Goal: Information Seeking & Learning: Find specific fact

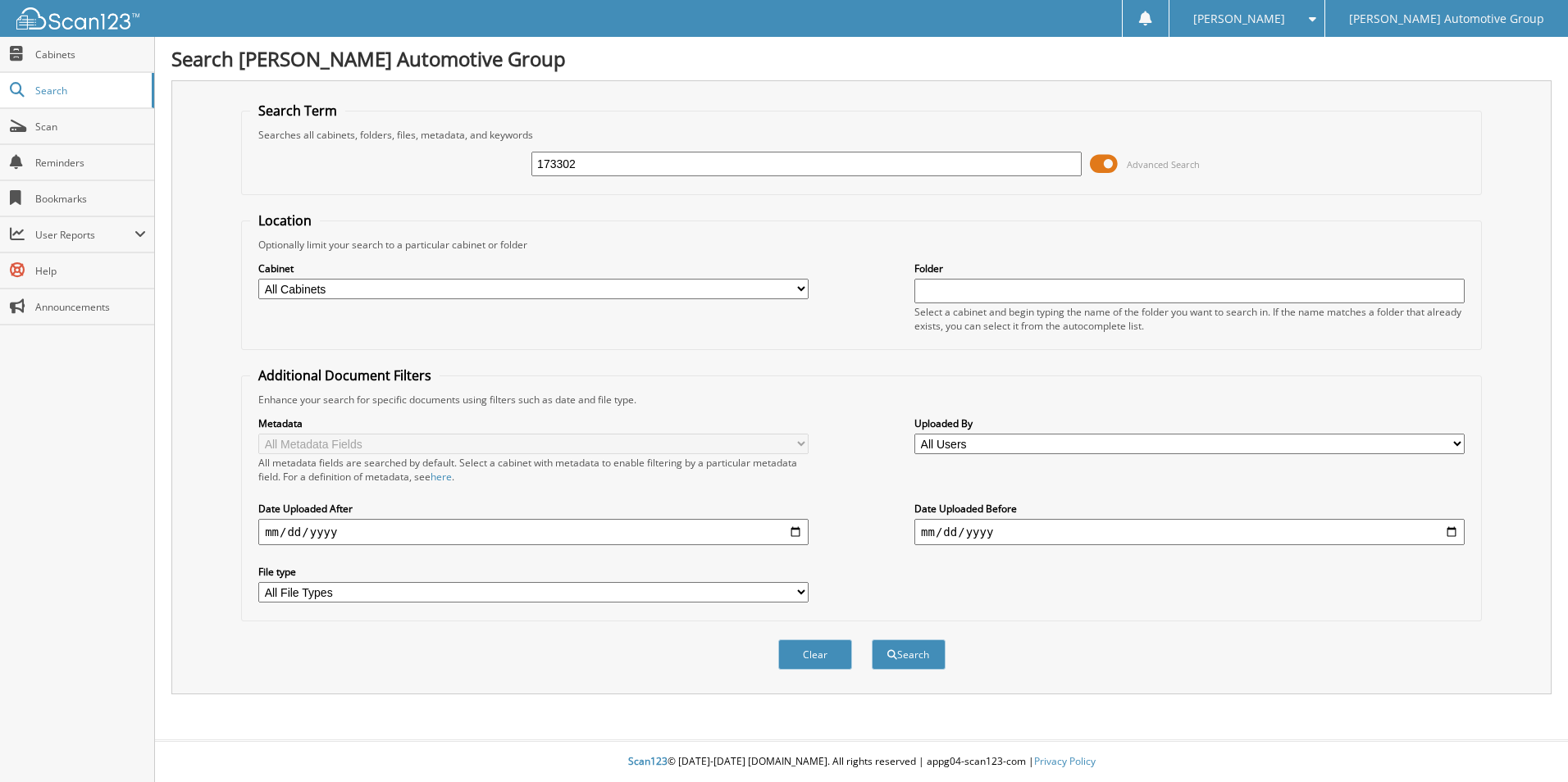
type input "173302"
click at [1102, 160] on span at bounding box center [1103, 163] width 28 height 25
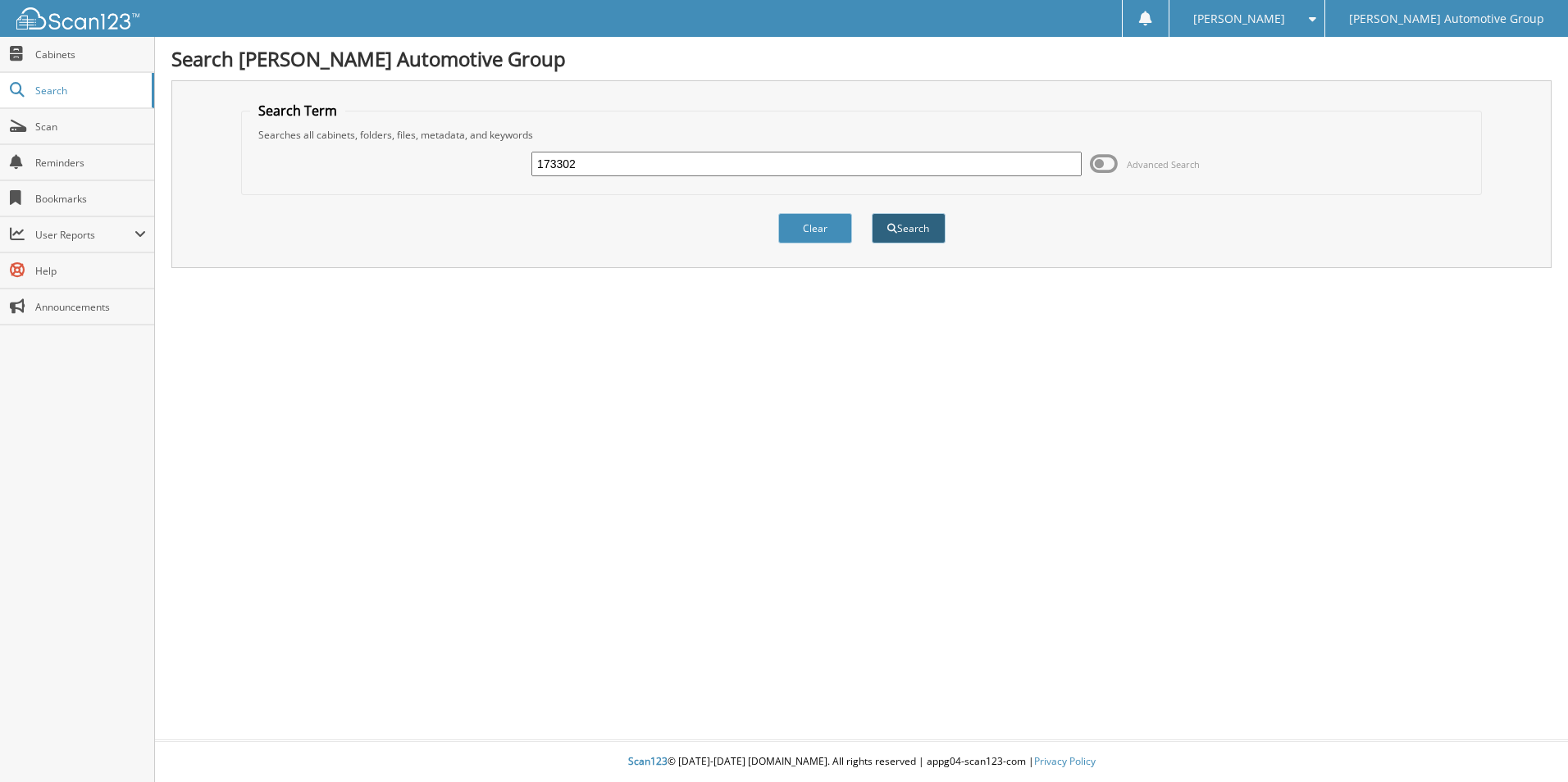
click at [913, 231] on button "Search" at bounding box center [908, 228] width 74 height 31
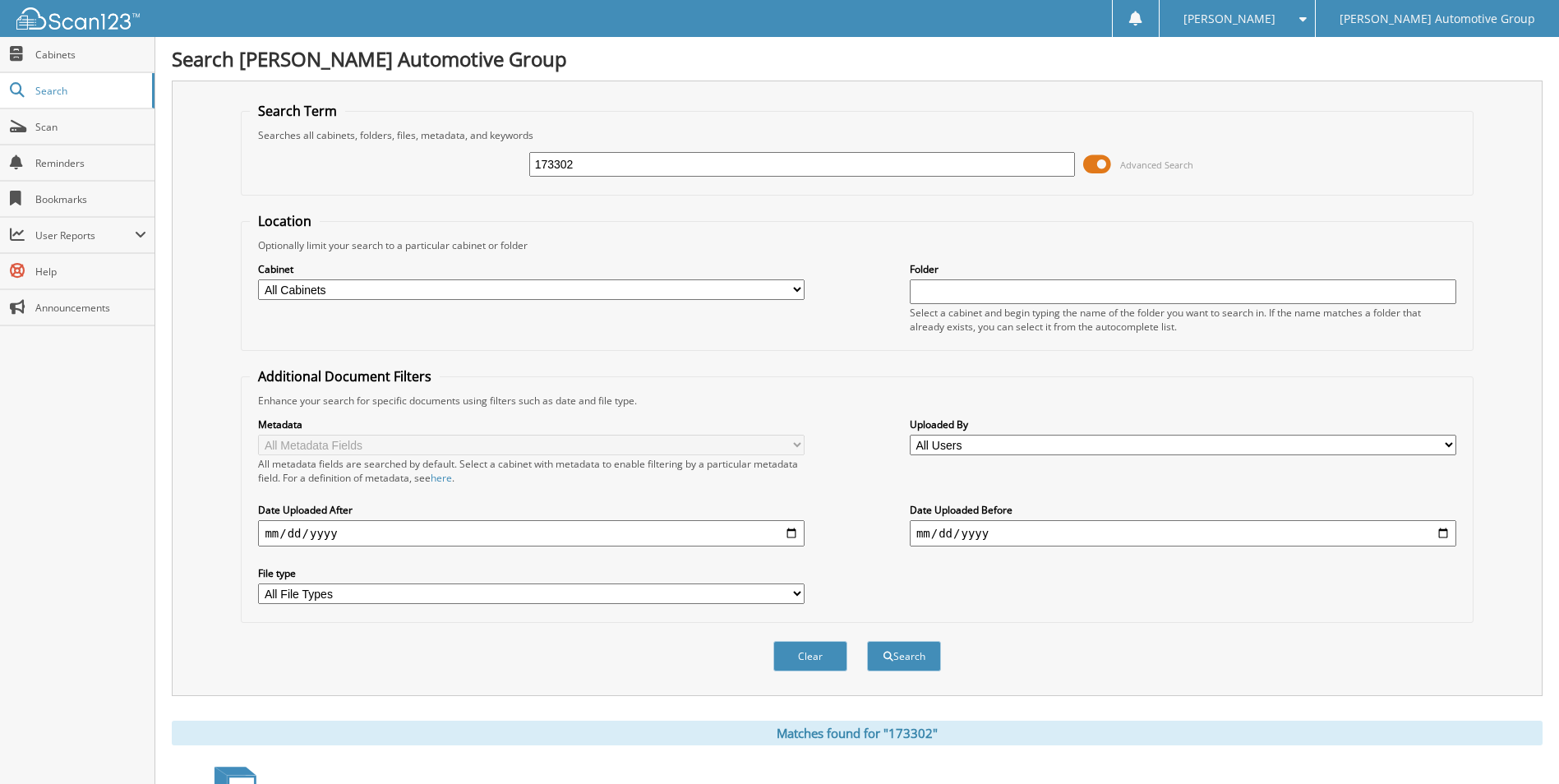
click at [1091, 161] on span at bounding box center [1097, 164] width 28 height 25
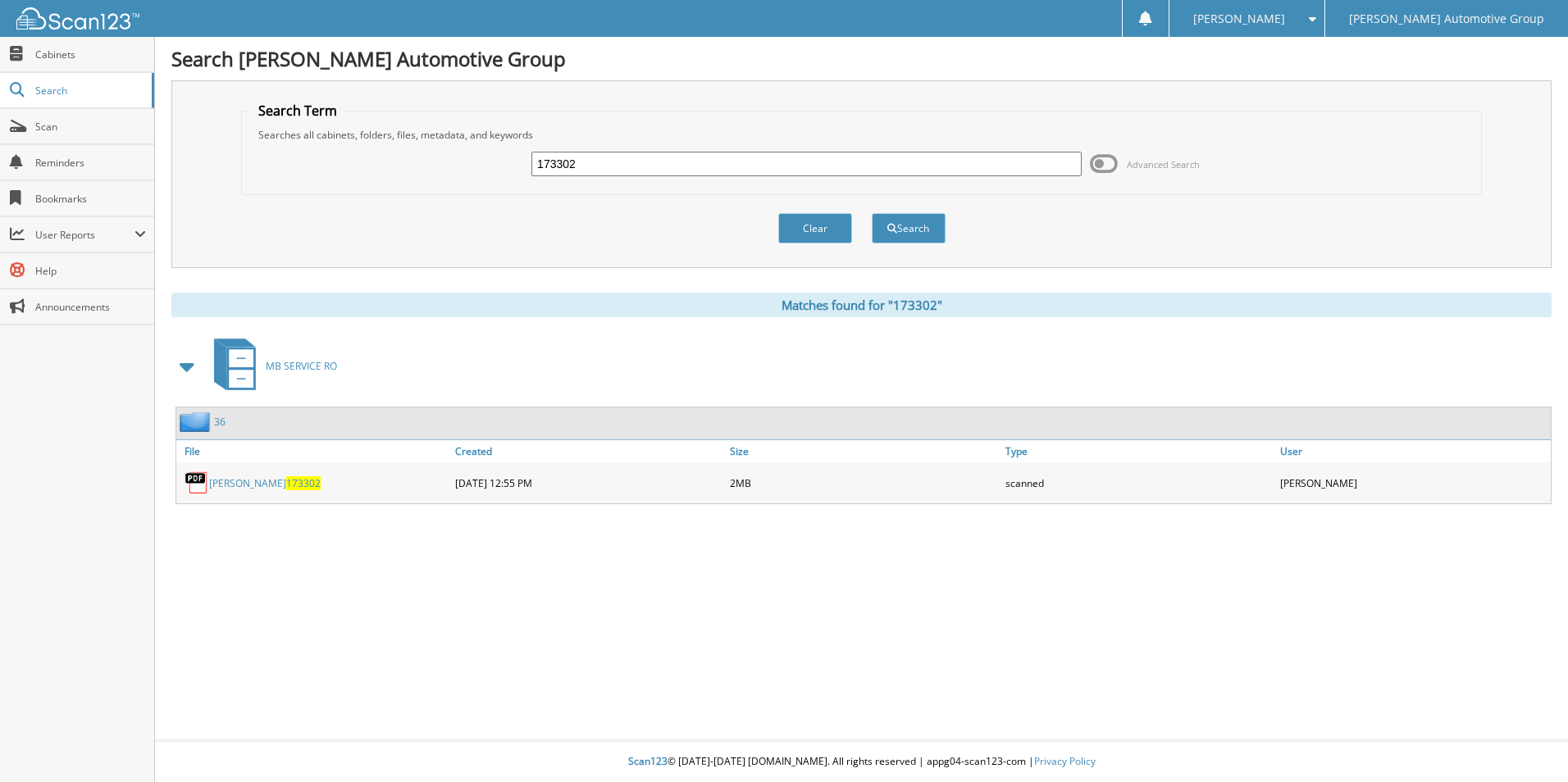
click at [232, 479] on link "NEUPAUER 173302" at bounding box center [265, 483] width 112 height 14
drag, startPoint x: 613, startPoint y: 170, endPoint x: 409, endPoint y: 167, distance: 204.0
click at [428, 162] on div "173302 Advanced Search" at bounding box center [861, 164] width 1222 height 44
type input "173006"
click at [872, 213] on button "Search" at bounding box center [908, 228] width 74 height 31
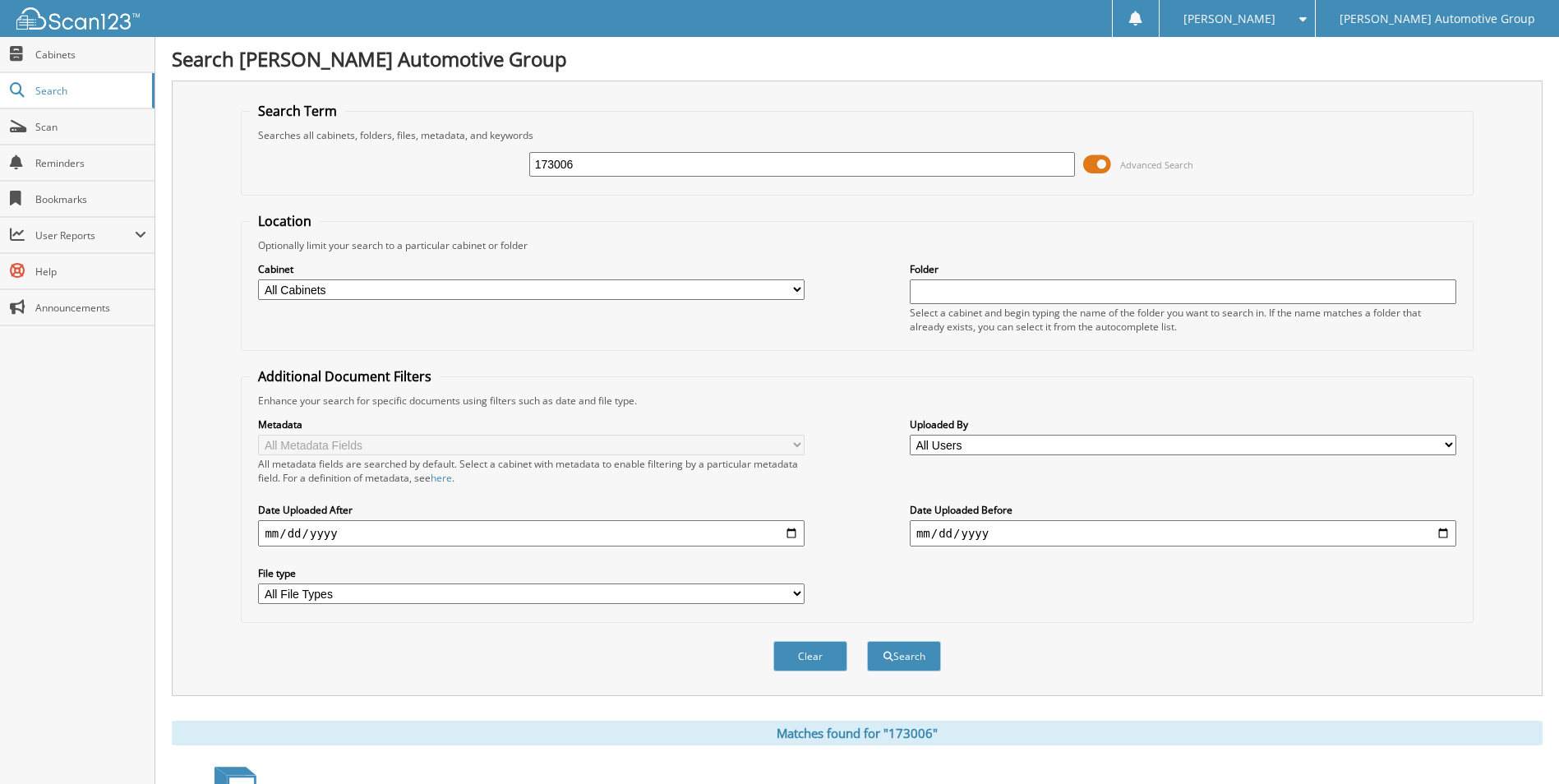
click at [848, 163] on input "173006" at bounding box center [802, 164] width 547 height 25
click at [1098, 161] on span at bounding box center [1097, 164] width 28 height 25
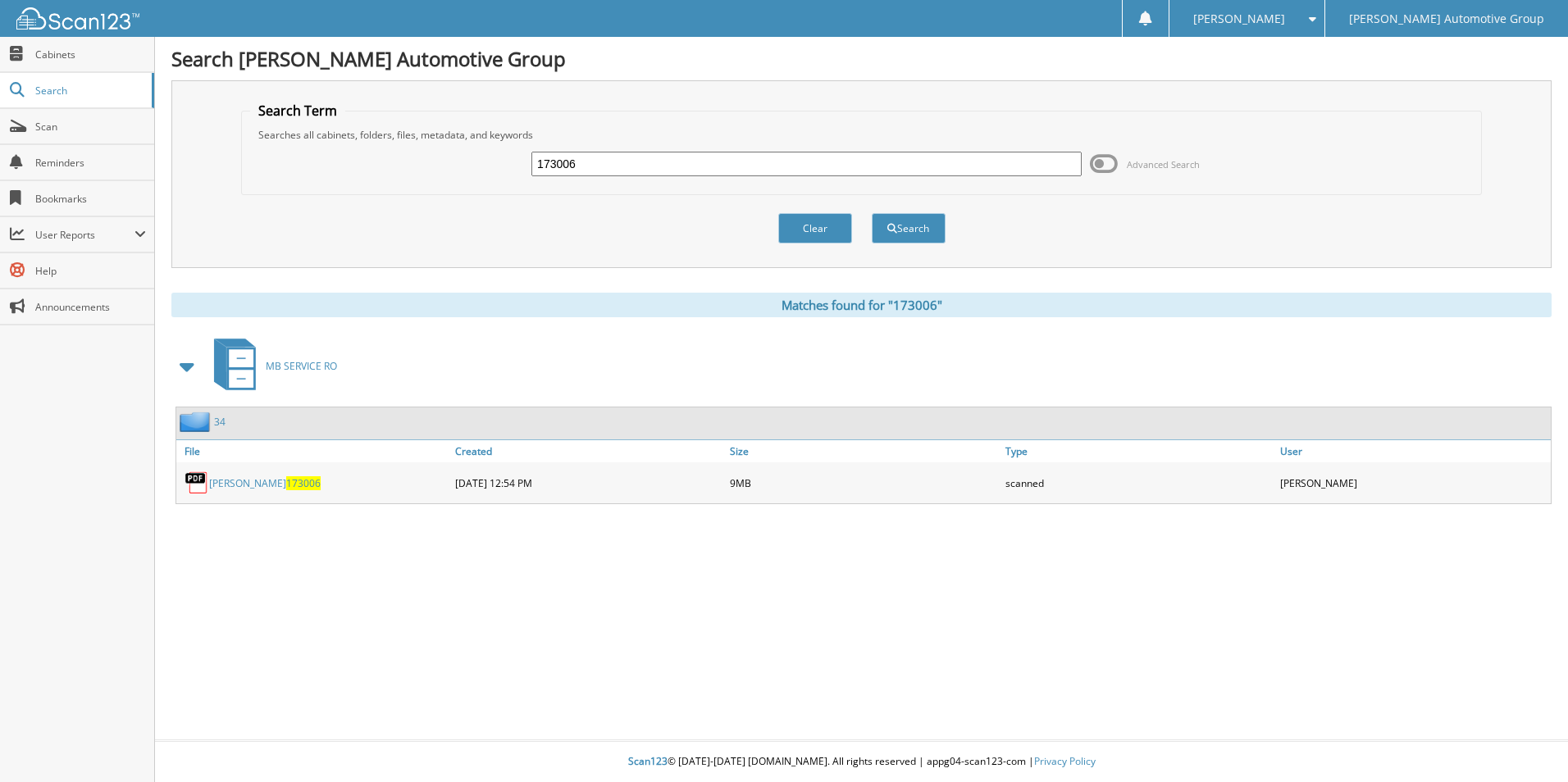
click at [221, 483] on link "PUGH 173006" at bounding box center [265, 483] width 112 height 14
drag, startPoint x: 655, startPoint y: 152, endPoint x: 412, endPoint y: 201, distance: 247.9
click at [438, 201] on form "Search Term Searches all cabinets, folders, files, metadata, and keywords 17300…" at bounding box center [861, 181] width 1240 height 160
type input "1730863"
click at [872, 213] on button "Search" at bounding box center [908, 228] width 74 height 31
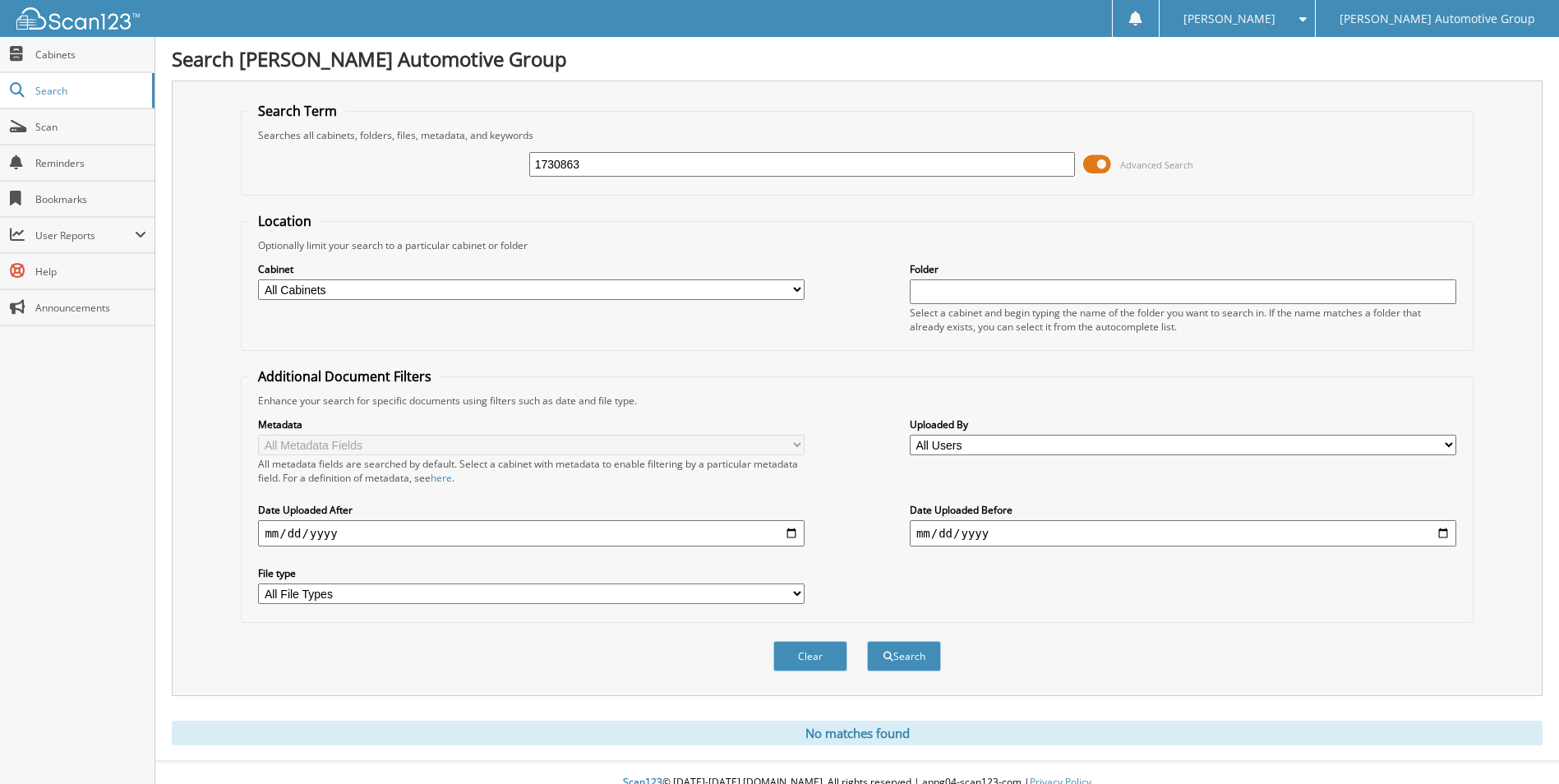
click at [605, 162] on input "1730863" at bounding box center [802, 164] width 547 height 25
type input "173086"
click at [867, 641] on button "Search" at bounding box center [904, 656] width 74 height 31
click at [1101, 164] on span at bounding box center [1097, 164] width 28 height 25
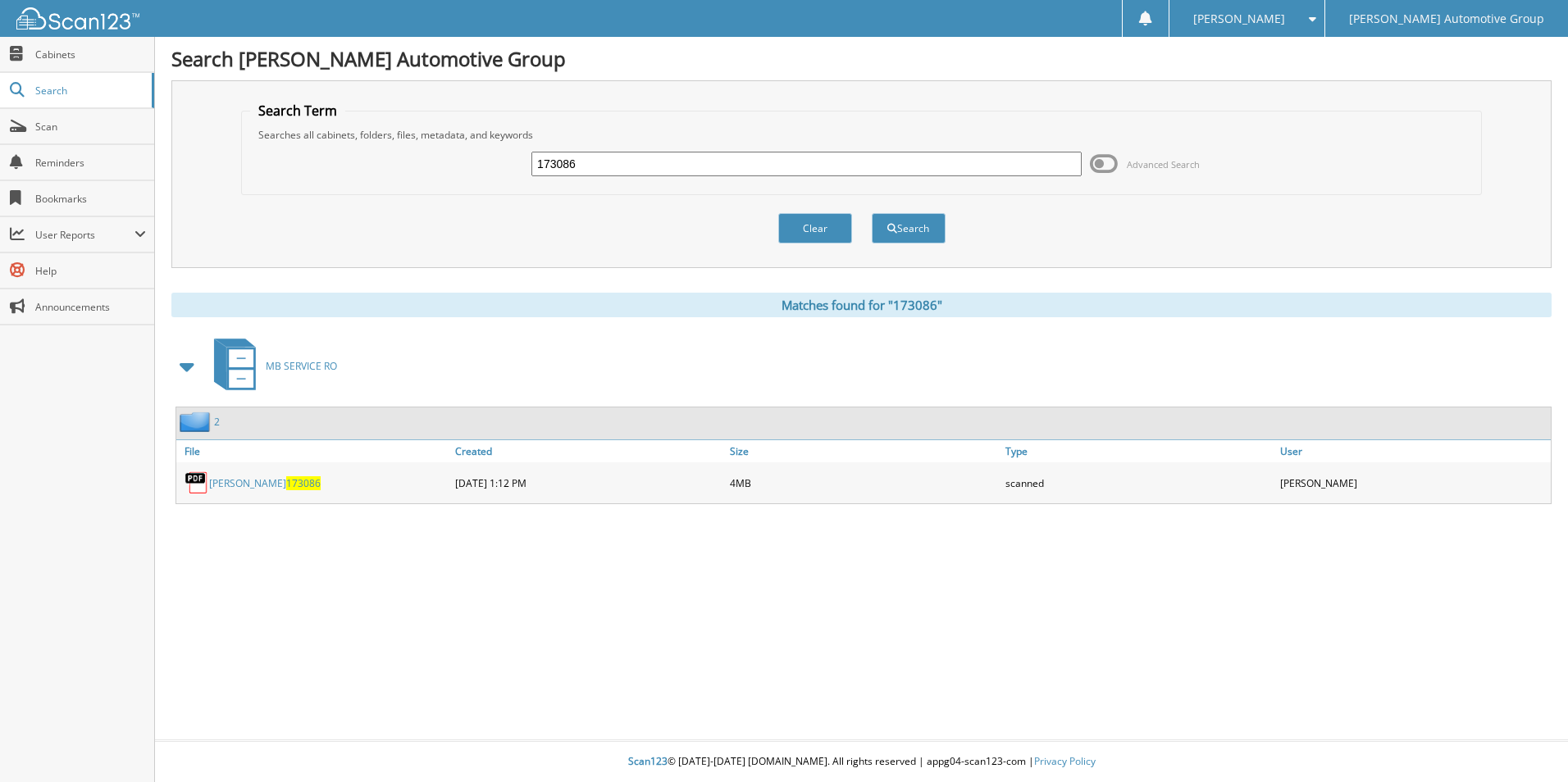
click at [232, 482] on link "[PERSON_NAME] 173086" at bounding box center [265, 483] width 112 height 14
drag, startPoint x: 616, startPoint y: 172, endPoint x: 390, endPoint y: 181, distance: 226.2
click at [414, 181] on div "173086 Advanced Search" at bounding box center [861, 164] width 1222 height 44
type input "172535"
click at [872, 213] on button "Search" at bounding box center [908, 228] width 74 height 31
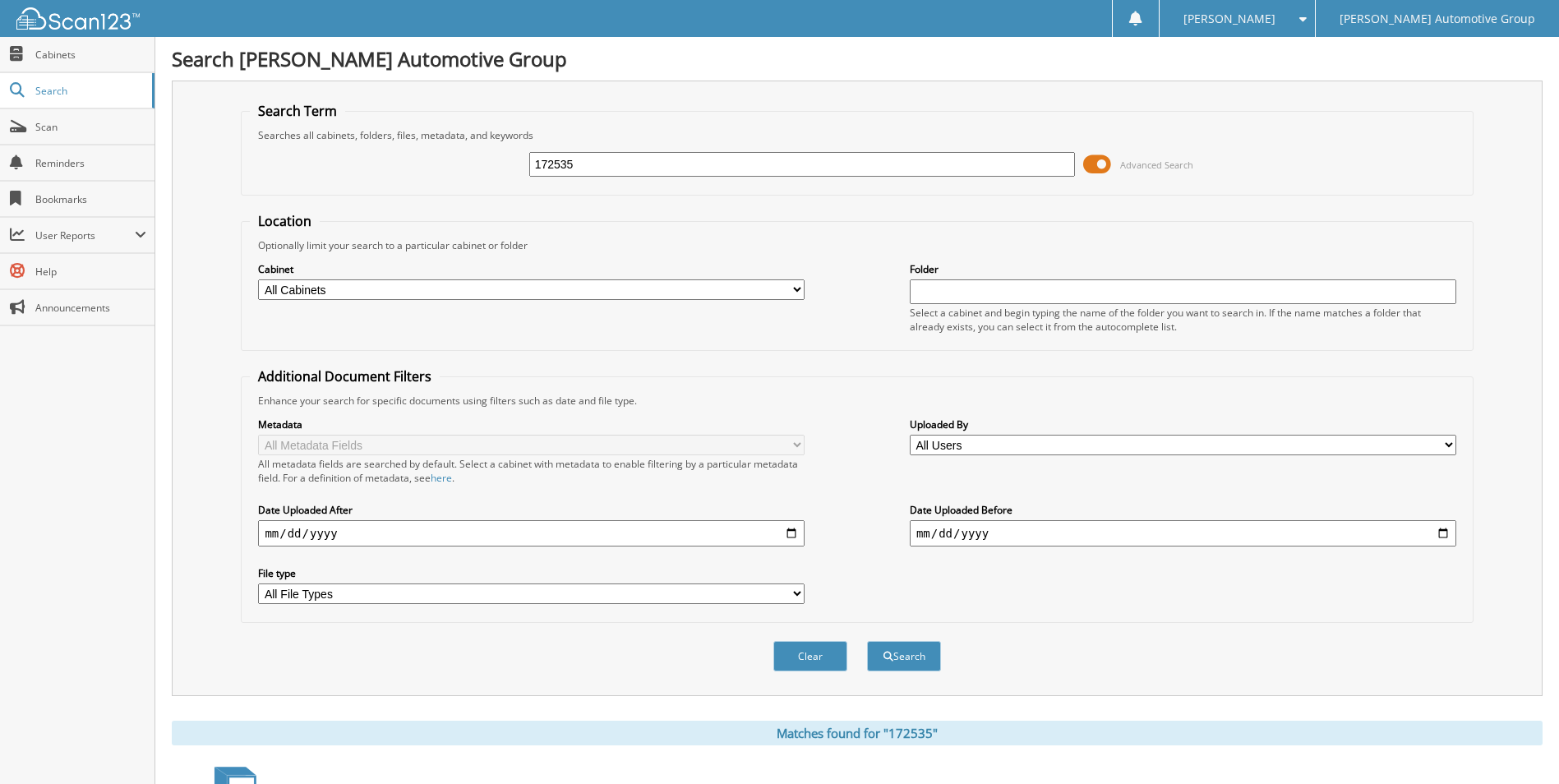
click at [1100, 160] on span at bounding box center [1097, 164] width 28 height 25
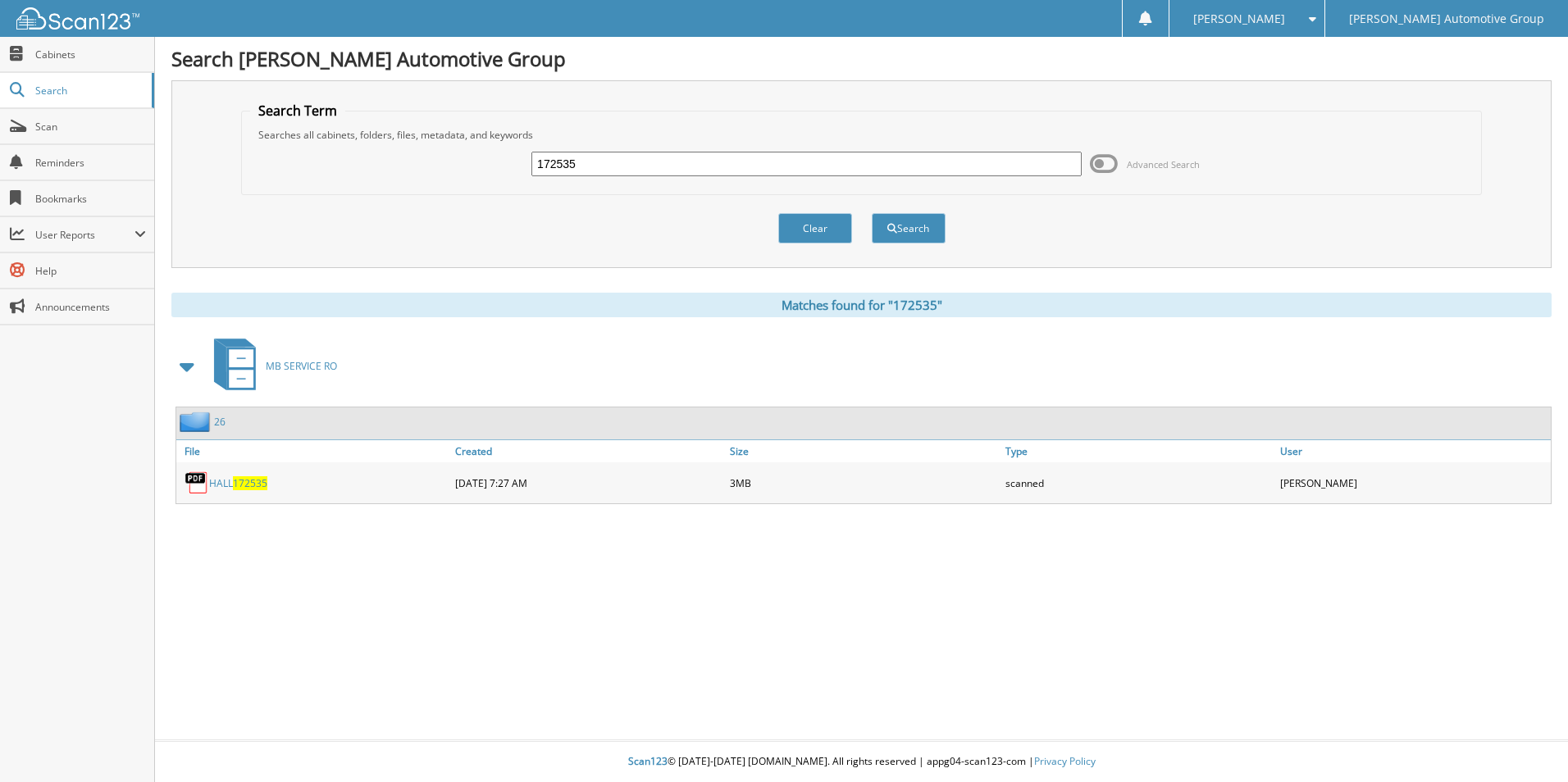
click at [235, 483] on span "172535" at bounding box center [250, 483] width 34 height 14
